Goal: Information Seeking & Learning: Learn about a topic

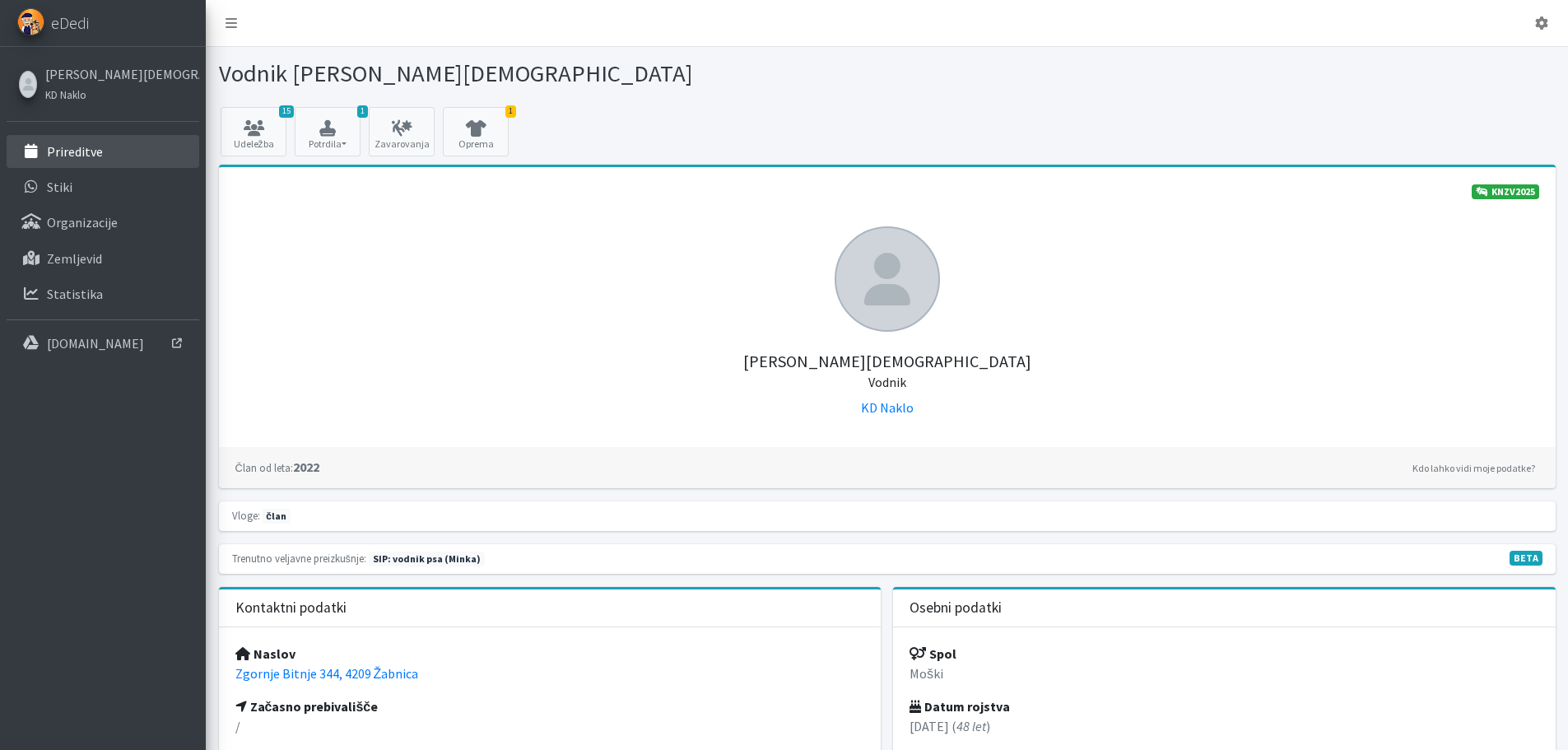
click at [81, 154] on p "Prireditve" at bounding box center [74, 151] width 56 height 16
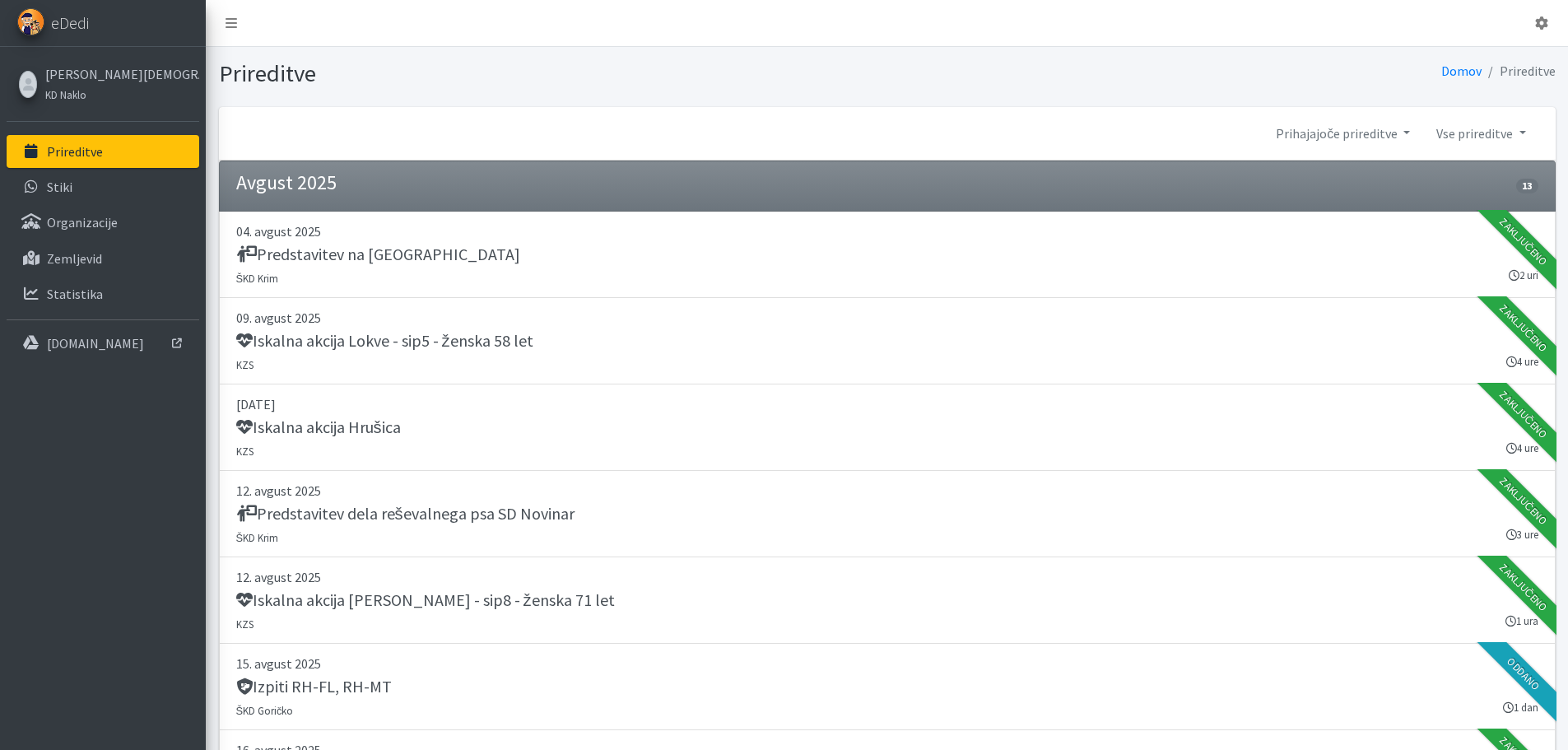
scroll to position [1729, 0]
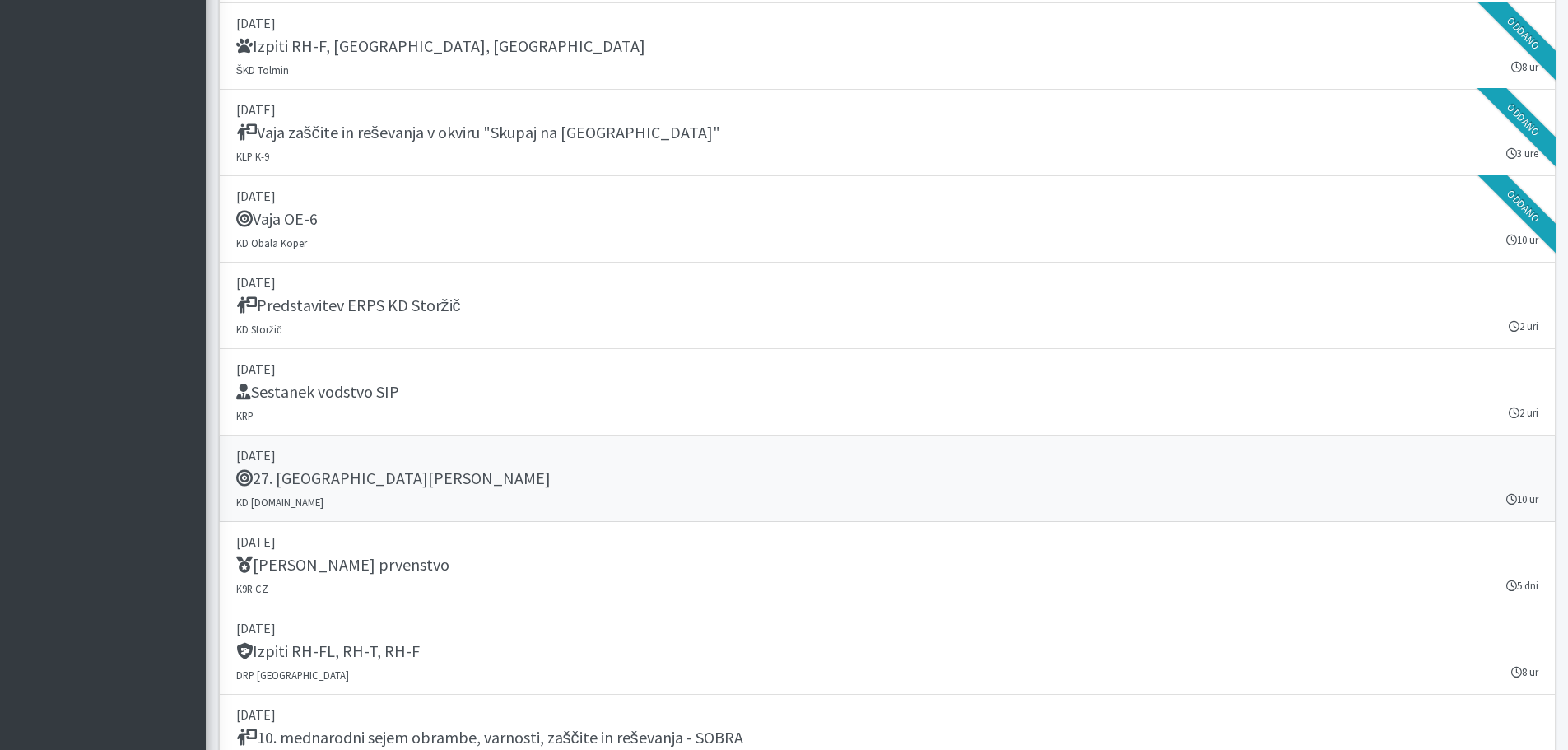
click at [391, 477] on h5 "27. Memorial Boža Talana" at bounding box center [393, 478] width 315 height 20
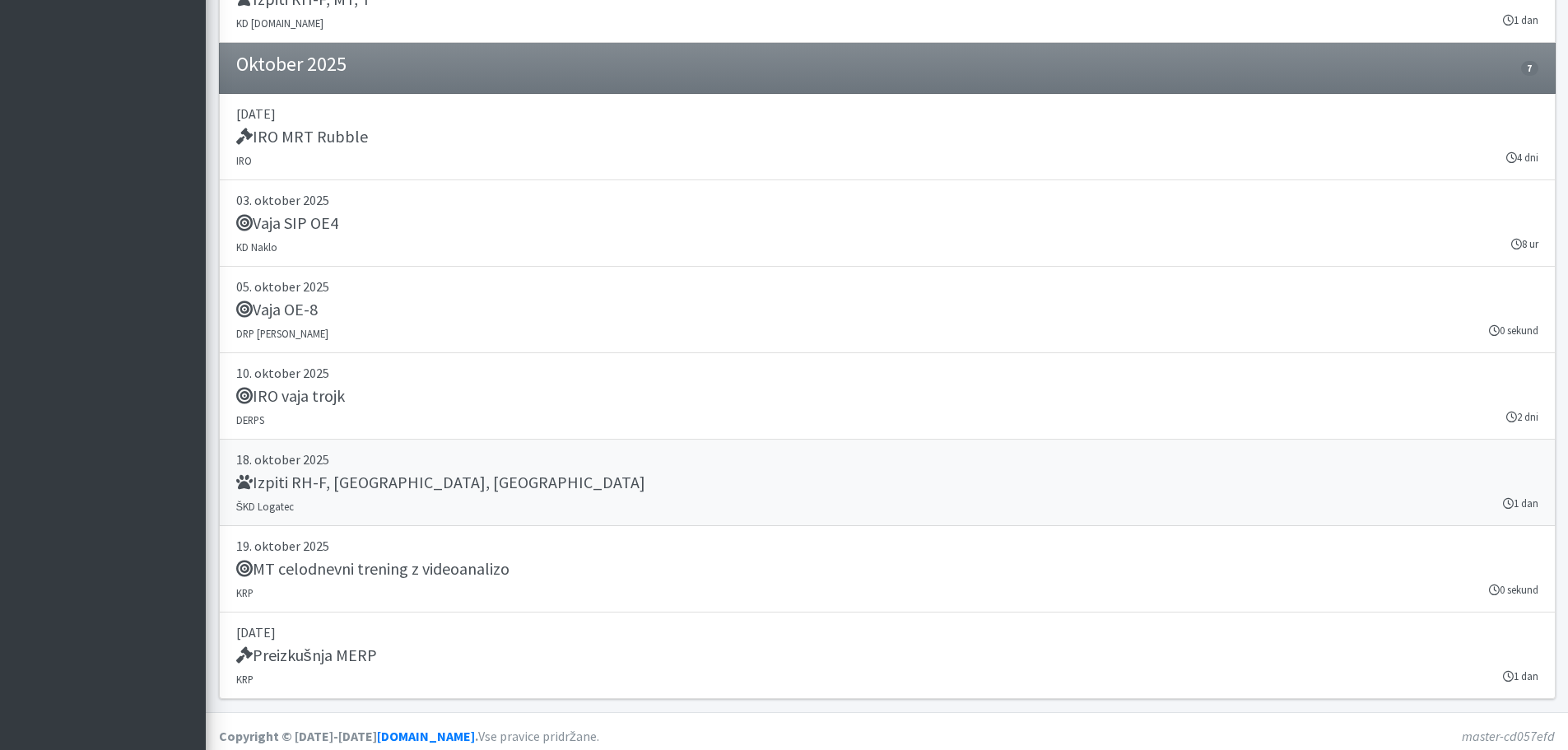
scroll to position [2649, 0]
